Goal: Information Seeking & Learning: Learn about a topic

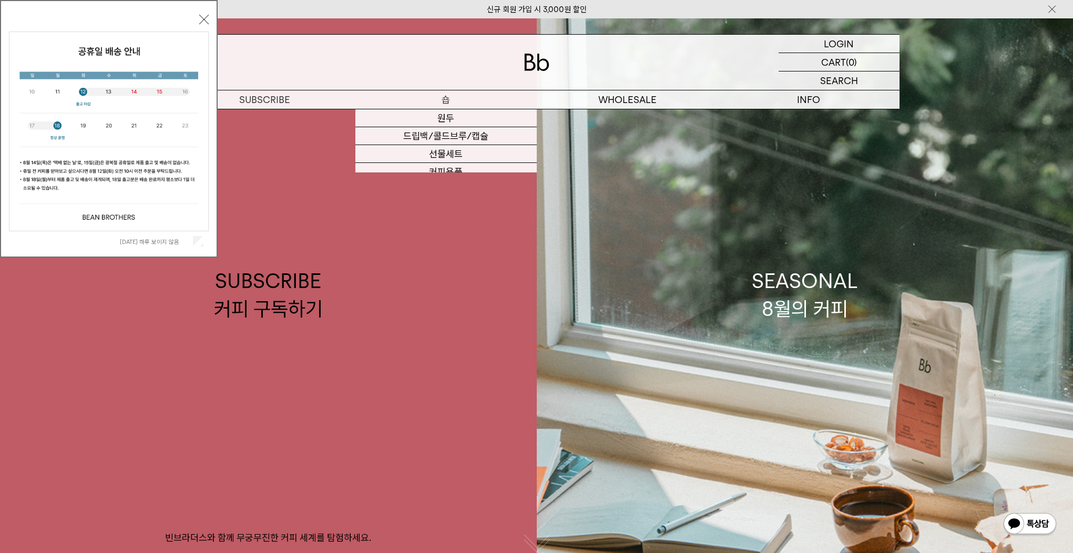
click at [440, 98] on p "숍" at bounding box center [445, 99] width 181 height 18
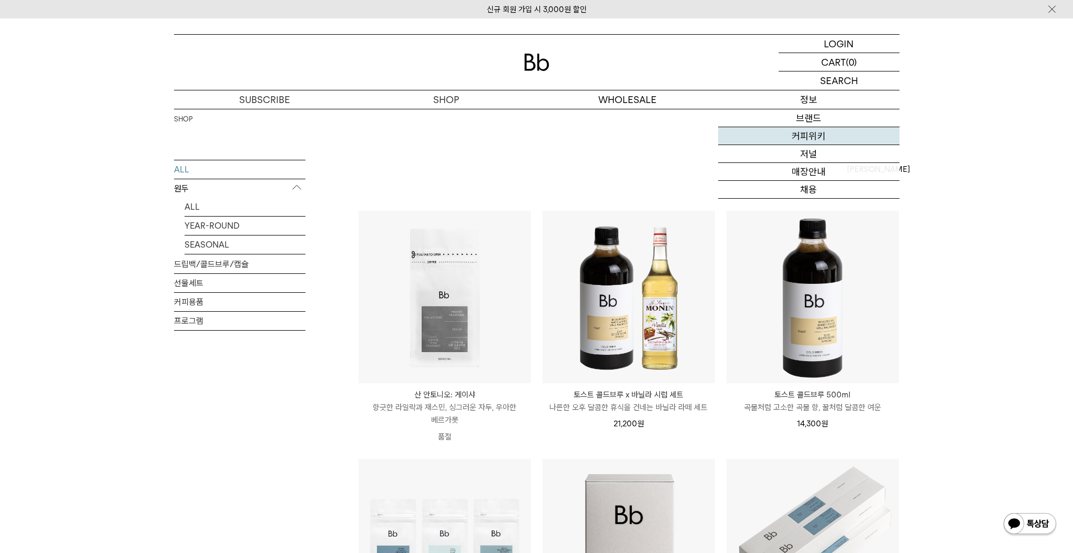
click at [824, 138] on link "커피위키" at bounding box center [808, 136] width 181 height 18
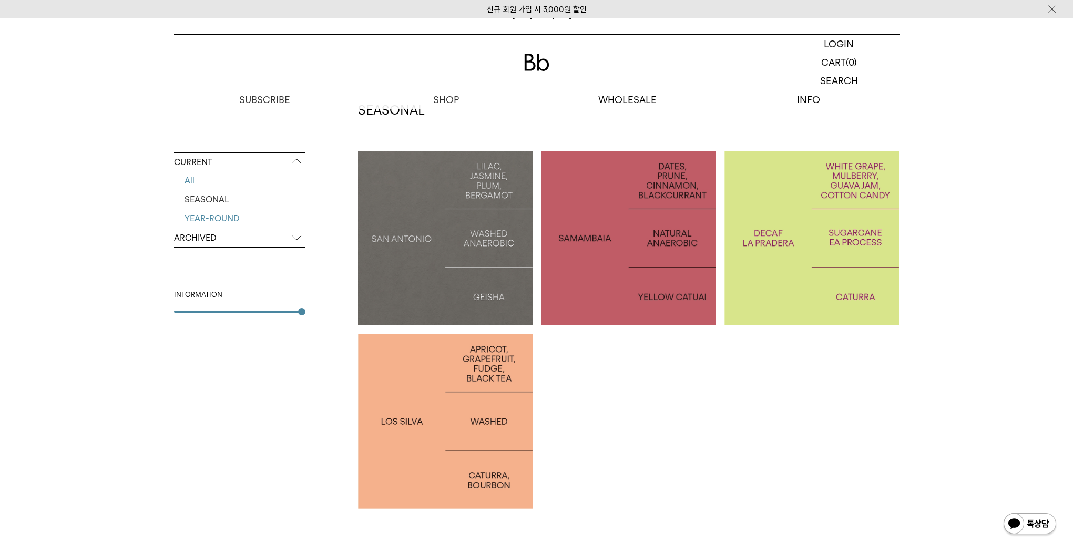
scroll to position [176, 0]
click at [256, 242] on p "ARCHIVED" at bounding box center [239, 238] width 131 height 19
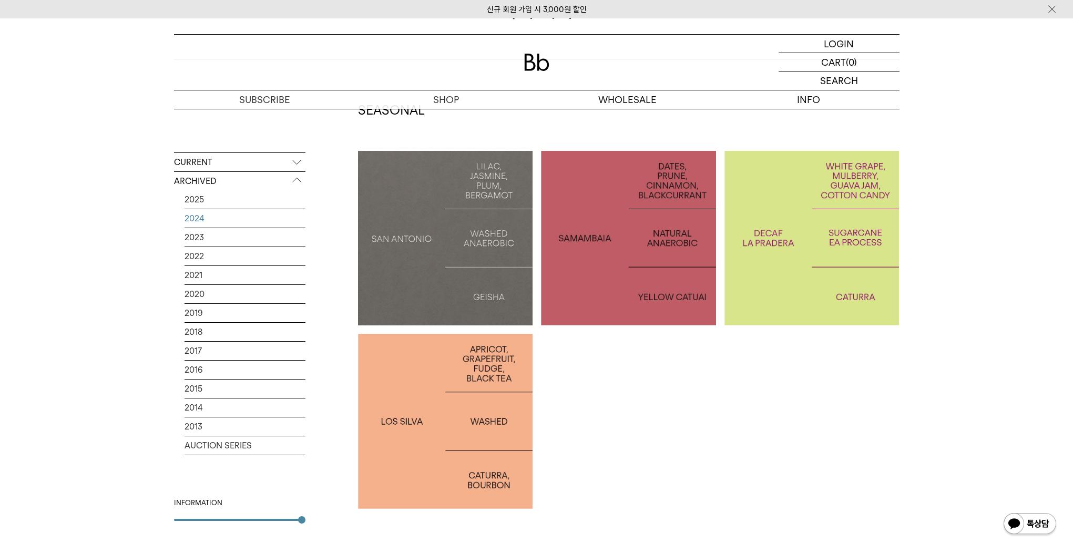
click at [212, 214] on link "2024" at bounding box center [245, 218] width 121 height 18
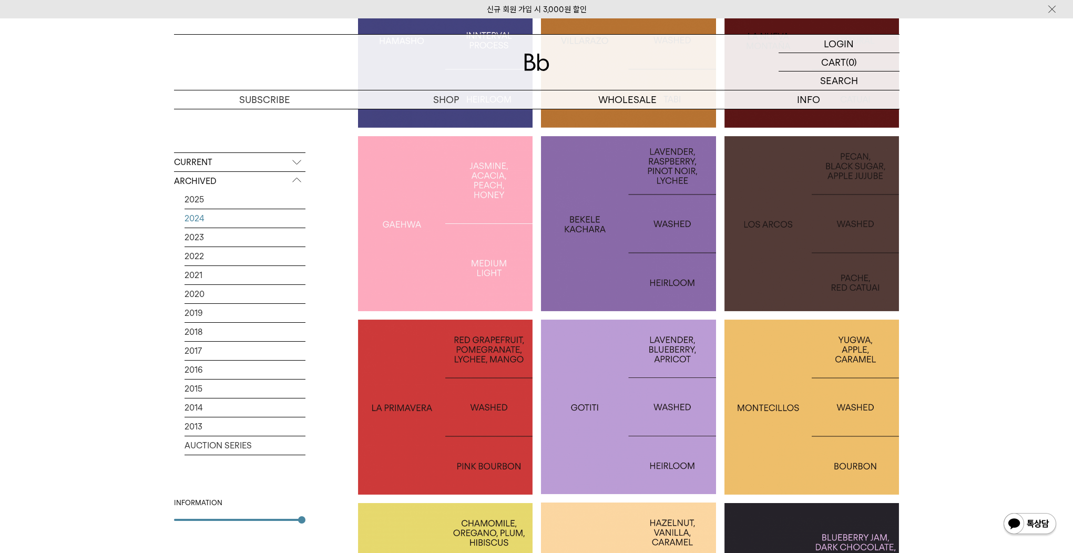
scroll to position [1118, 0]
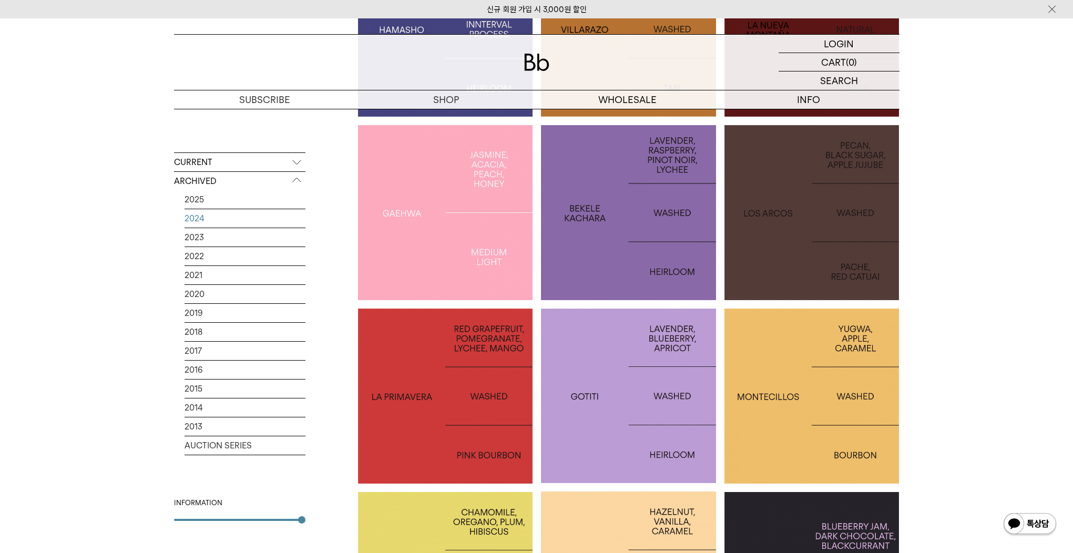
click at [825, 260] on div at bounding box center [812, 212] width 175 height 175
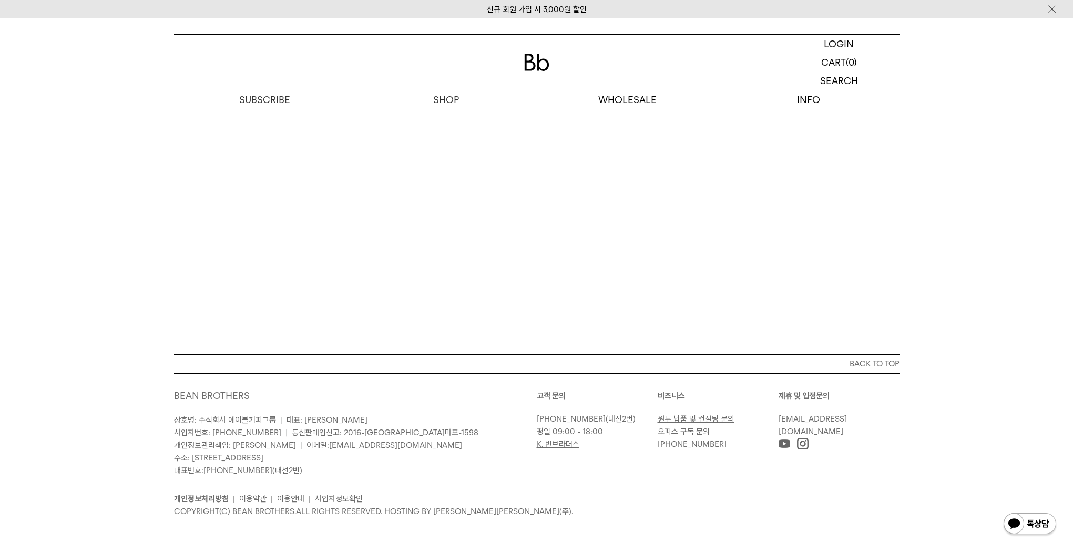
scroll to position [694, 0]
